Goal: Task Accomplishment & Management: Manage account settings

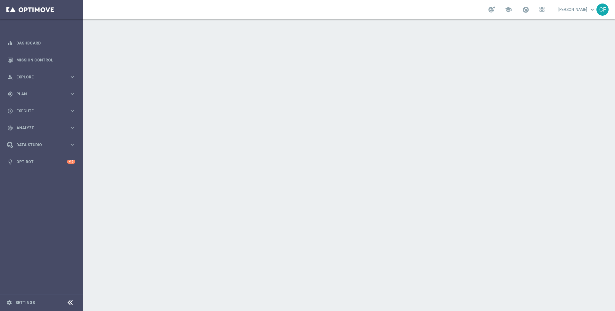
drag, startPoint x: 64, startPoint y: 74, endPoint x: 48, endPoint y: 86, distance: 20.1
click at [64, 74] on div "person_search Explore" at bounding box center [38, 77] width 62 height 6
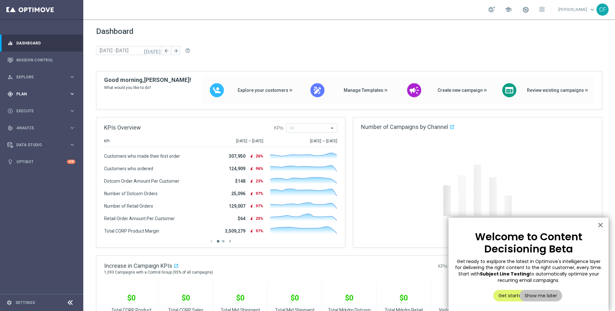
click at [44, 89] on div "gps_fixed Plan keyboard_arrow_right" at bounding box center [41, 94] width 83 height 17
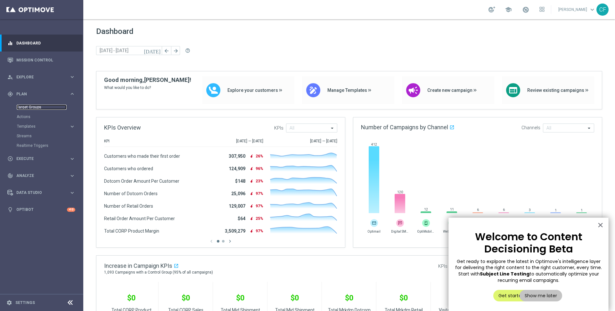
click at [24, 108] on link "Target Groups" at bounding box center [42, 107] width 50 height 5
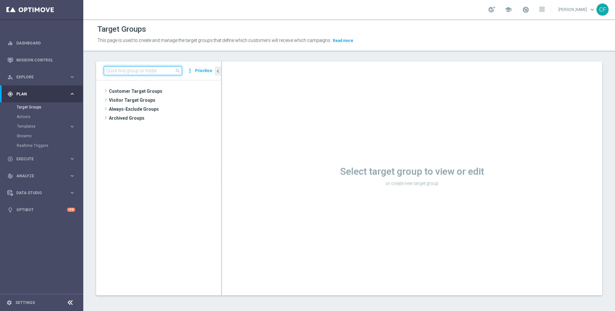
click at [144, 73] on input at bounding box center [143, 70] width 78 height 9
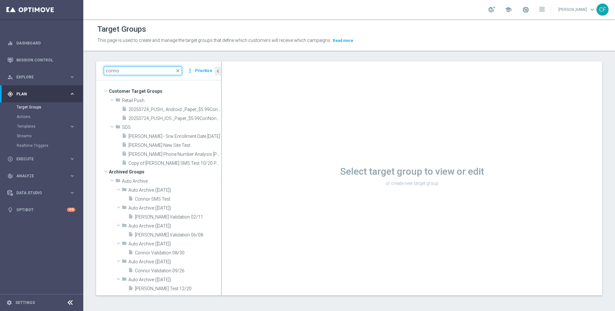
paste input "Twilio Migration_[DATE]"
type input "Twilio Migration_[DATE]"
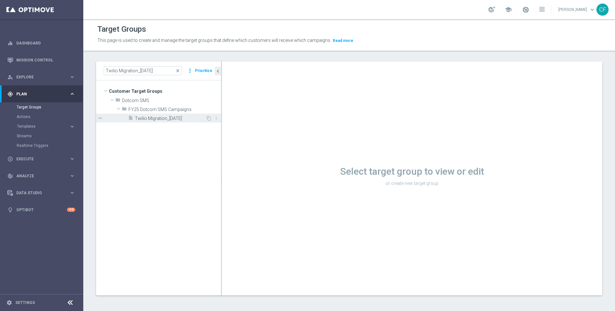
click at [154, 118] on span "Twilio Migration_[DATE]" at bounding box center [170, 118] width 71 height 5
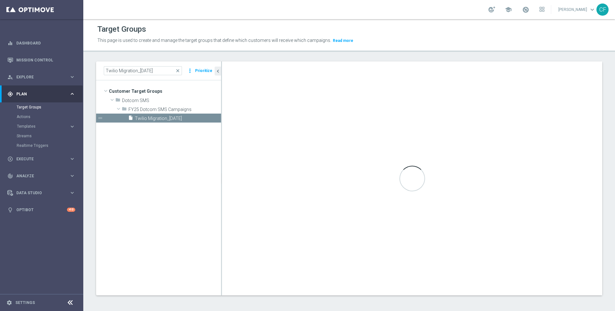
scroll to position [0, 0]
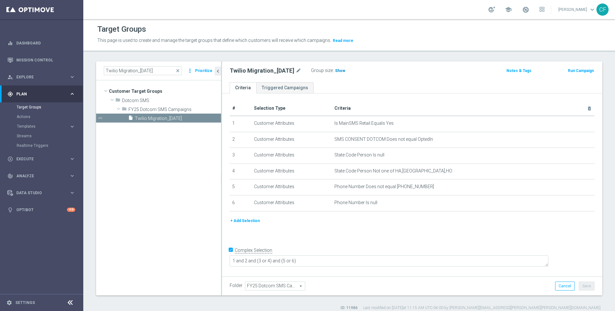
click at [344, 72] on h3 "Show" at bounding box center [340, 70] width 12 height 7
click at [345, 70] on span "731,629" at bounding box center [343, 72] width 16 height 6
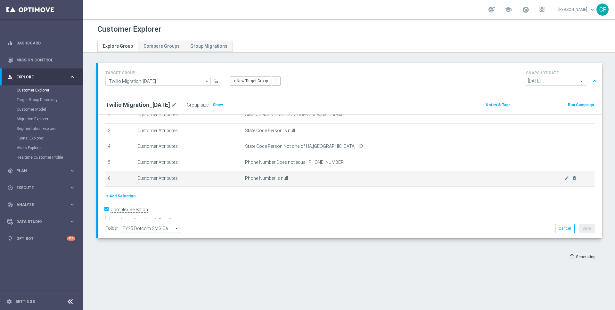
scroll to position [47, 0]
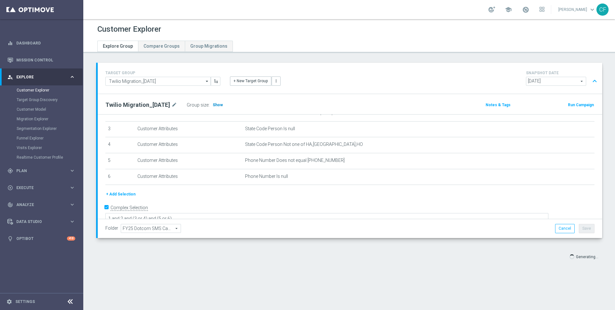
click at [221, 107] on h3 "Show" at bounding box center [218, 105] width 12 height 7
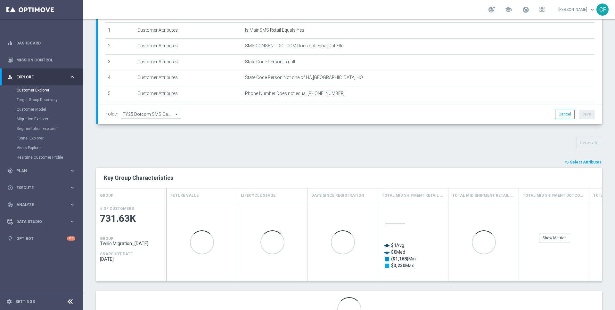
scroll to position [115, 0]
click at [585, 160] on span "Select Attributes" at bounding box center [586, 161] width 32 height 4
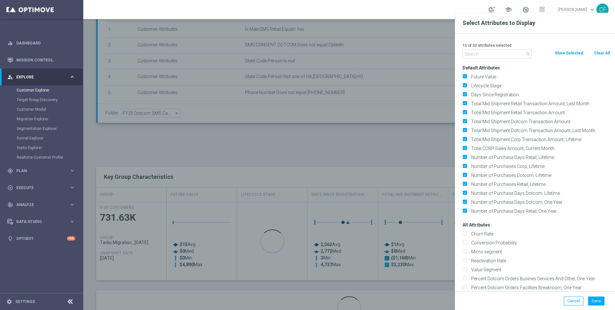
click at [601, 54] on button "Clear All" at bounding box center [602, 53] width 17 height 7
checkbox input "false"
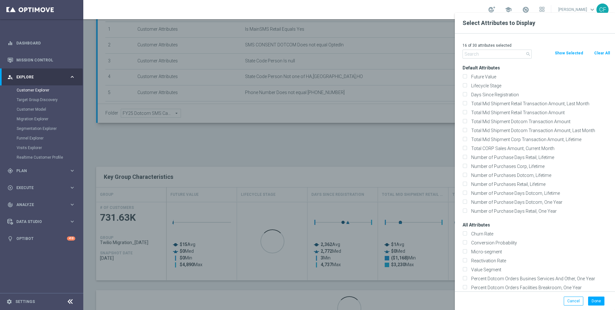
checkbox input "false"
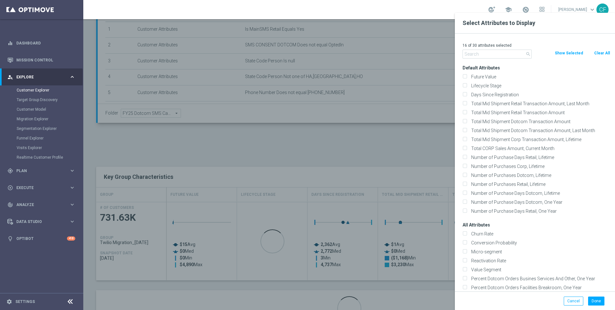
checkbox input "false"
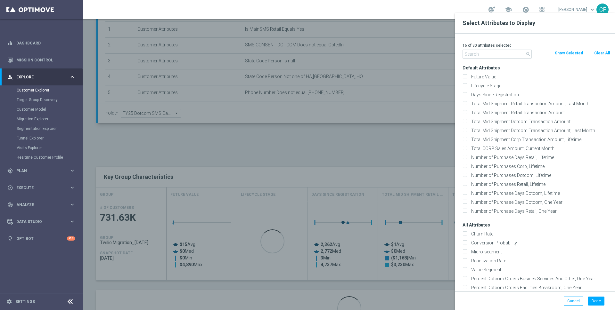
checkbox input "false"
click at [490, 56] on input "text" at bounding box center [497, 54] width 69 height 9
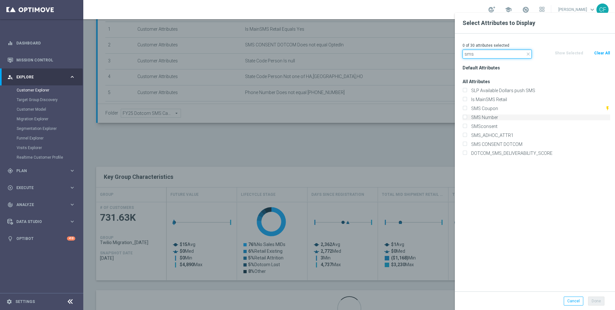
type input "sms"
drag, startPoint x: 480, startPoint y: 115, endPoint x: 488, endPoint y: 124, distance: 11.8
click at [480, 115] on label "SMS Number" at bounding box center [539, 118] width 141 height 6
click at [467, 116] on input "SMS Number" at bounding box center [465, 118] width 4 height 4
checkbox input "true"
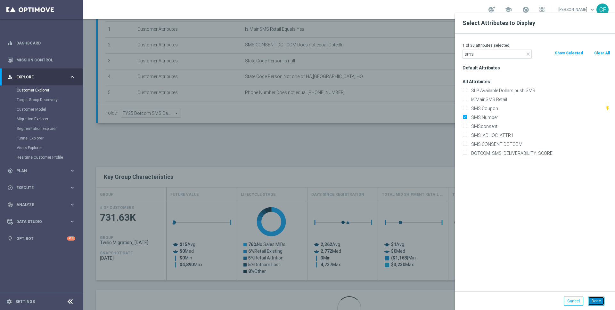
click at [600, 301] on button "Done" at bounding box center [596, 301] width 16 height 9
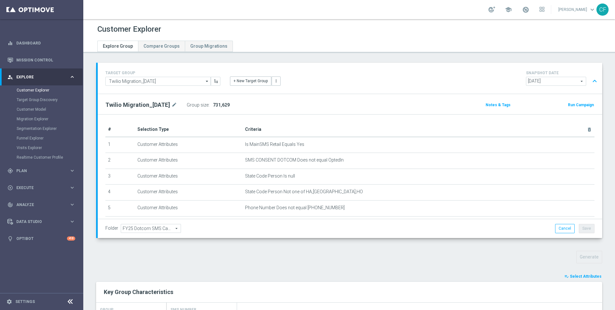
scroll to position [146, 0]
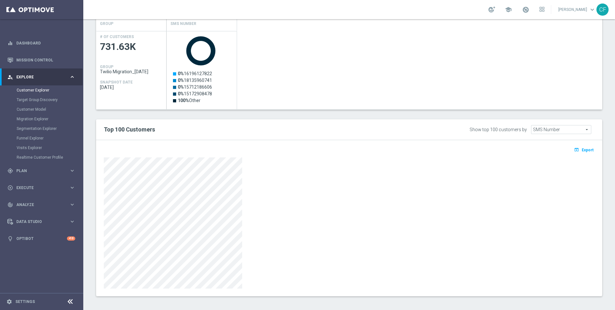
scroll to position [287, 0]
click at [581, 147] on icon "open_in_browser" at bounding box center [577, 149] width 7 height 5
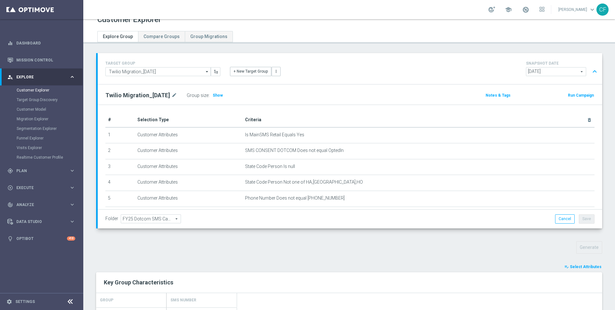
scroll to position [0, 0]
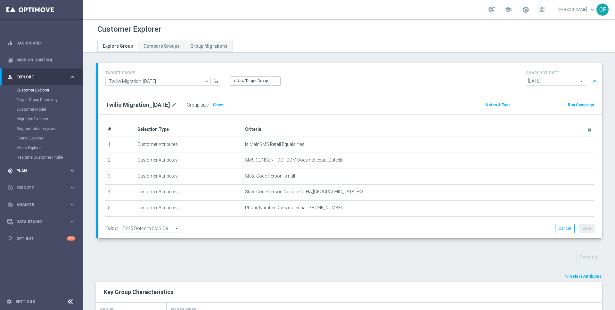
click at [31, 170] on span "Plan" at bounding box center [42, 171] width 53 height 4
click at [31, 108] on link "Target Groups" at bounding box center [42, 107] width 50 height 5
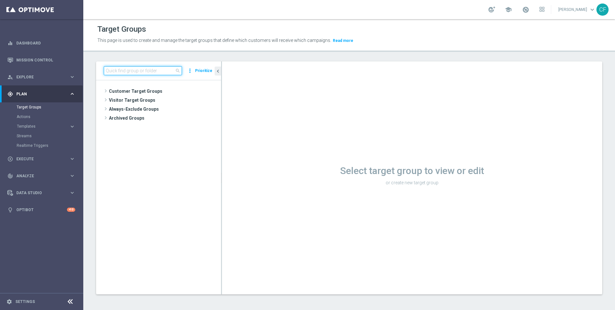
click at [137, 71] on input at bounding box center [143, 70] width 78 height 9
type input "connor"
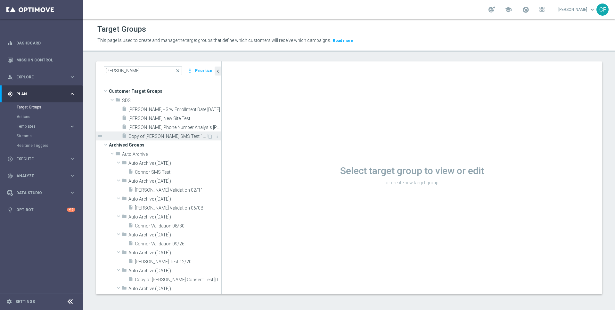
click at [159, 138] on span "Copy of [PERSON_NAME] SMS Test 10/20 PROD CHANNEL" at bounding box center [167, 136] width 78 height 5
